Goal: Task Accomplishment & Management: Use online tool/utility

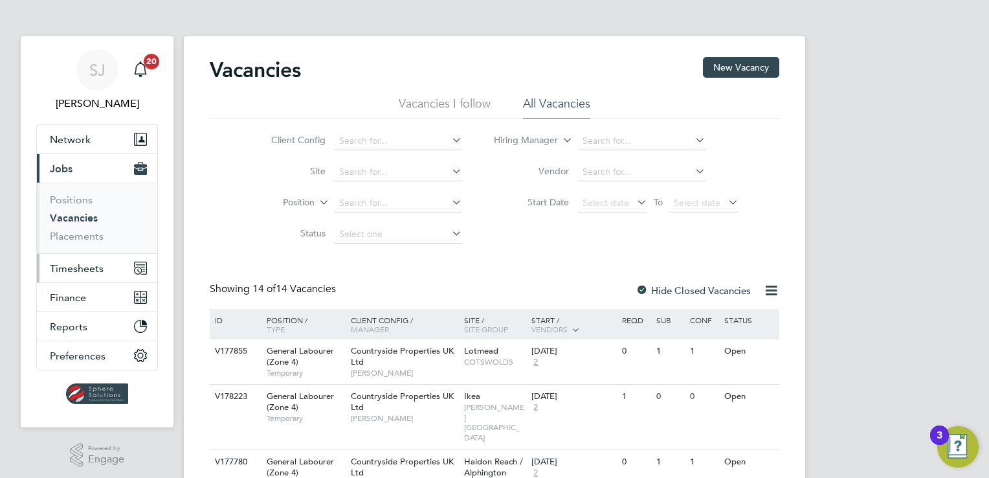
click at [87, 264] on span "Timesheets" at bounding box center [77, 268] width 54 height 12
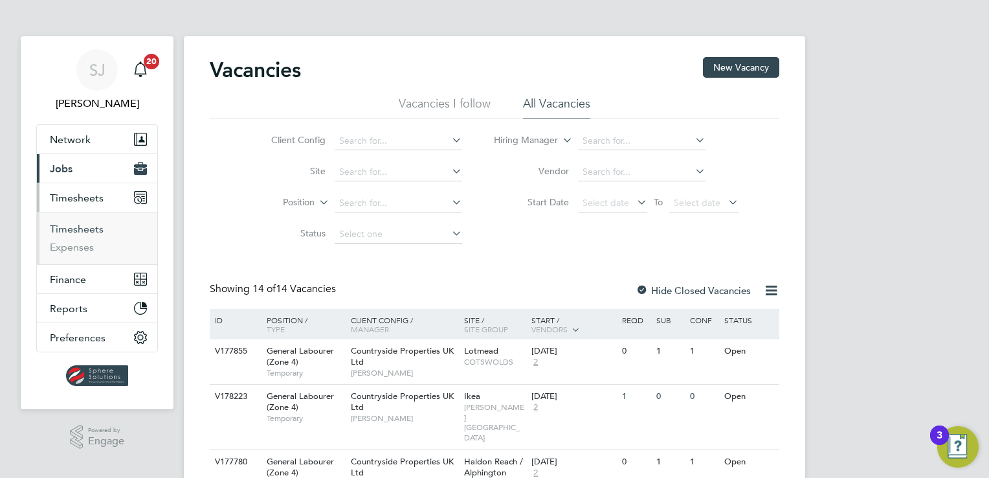
click at [80, 232] on link "Timesheets" at bounding box center [77, 229] width 54 height 12
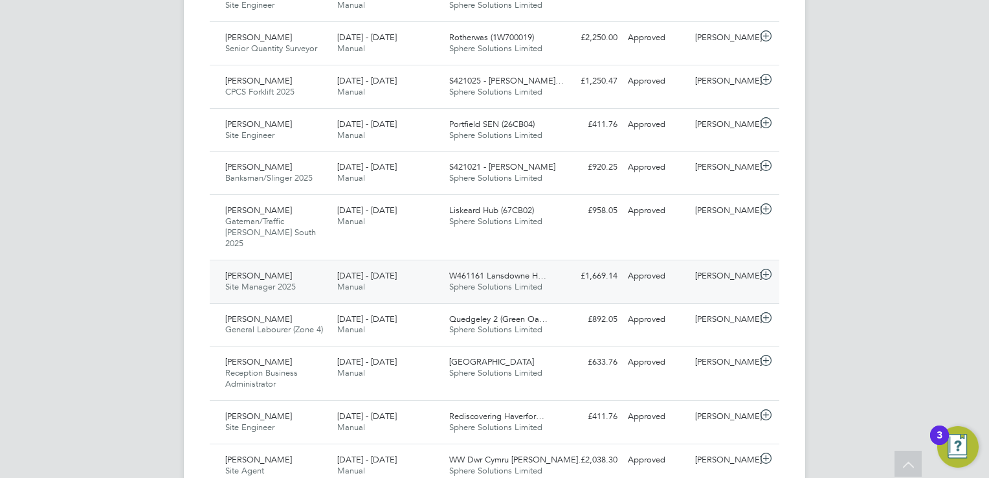
click at [478, 281] on span "Sphere Solutions Limited" at bounding box center [495, 286] width 93 height 11
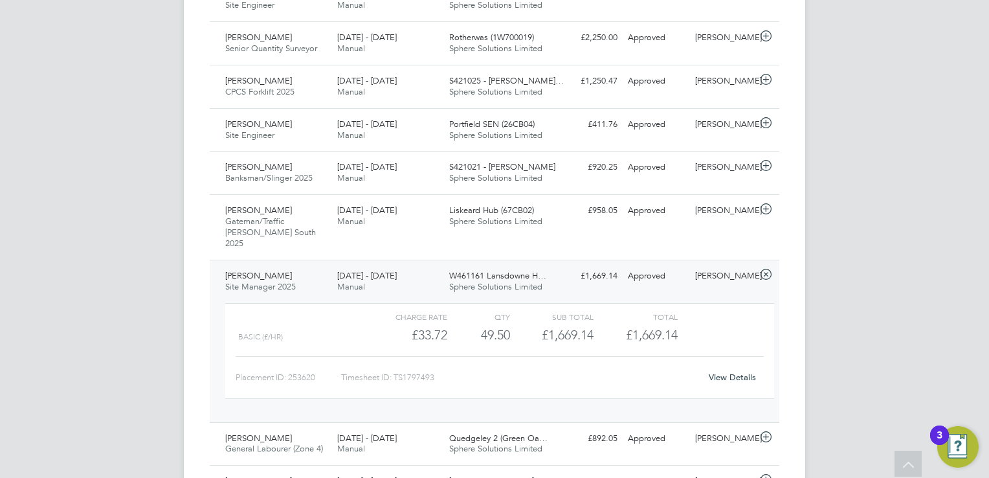
click at [736, 372] on link "View Details" at bounding box center [732, 377] width 47 height 11
